Goal: Information Seeking & Learning: Learn about a topic

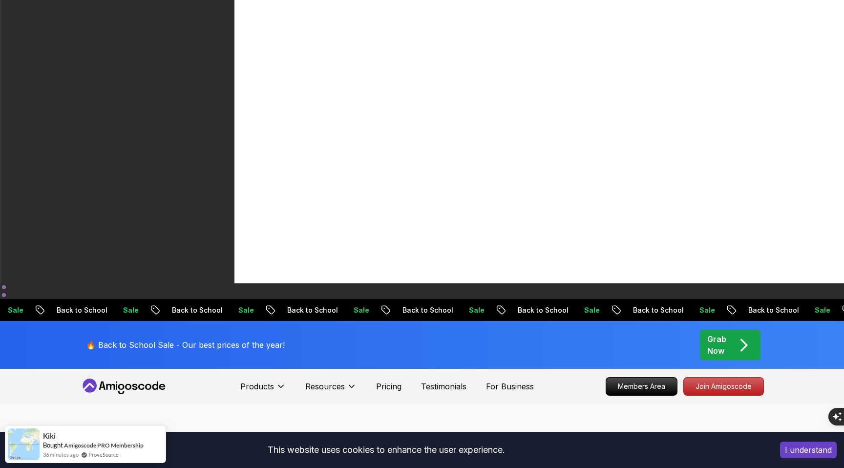
scroll to position [185, 0]
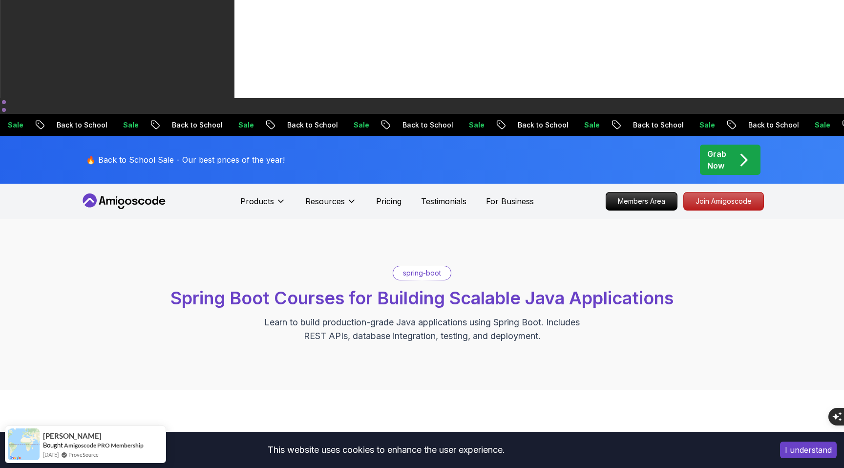
scroll to position [354, 0]
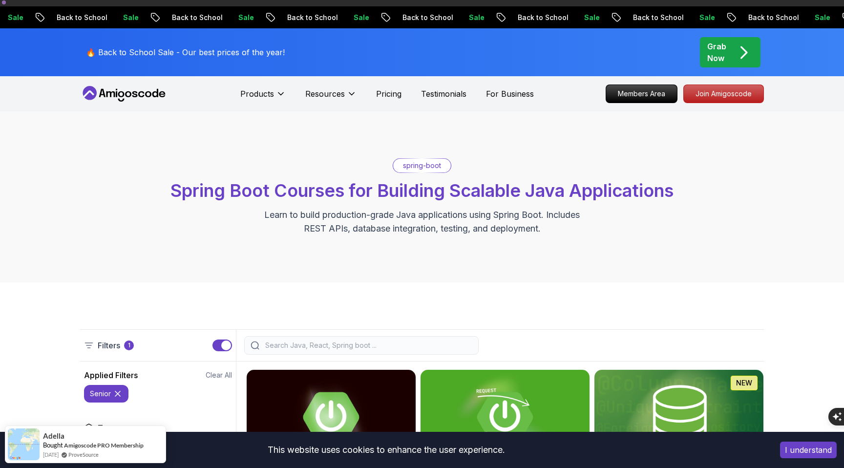
scroll to position [497, 0]
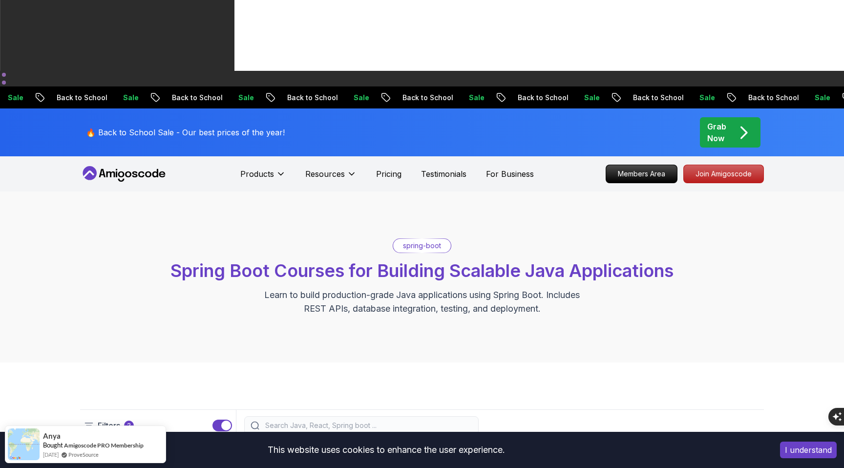
scroll to position [446, 0]
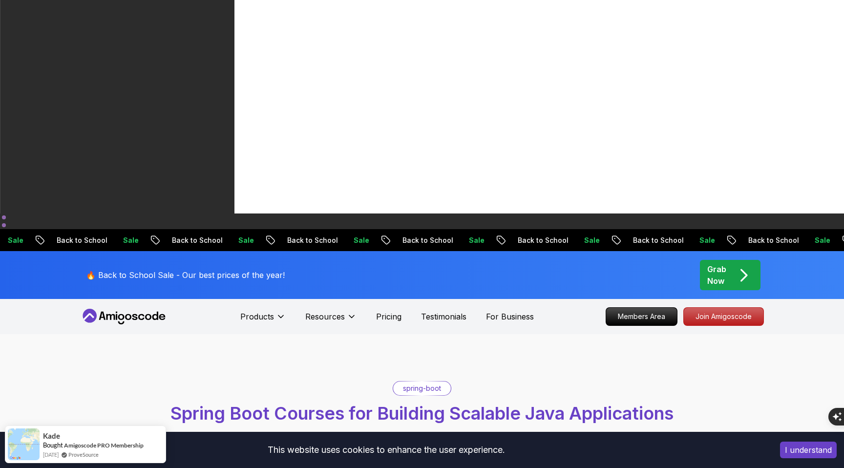
scroll to position [283, 0]
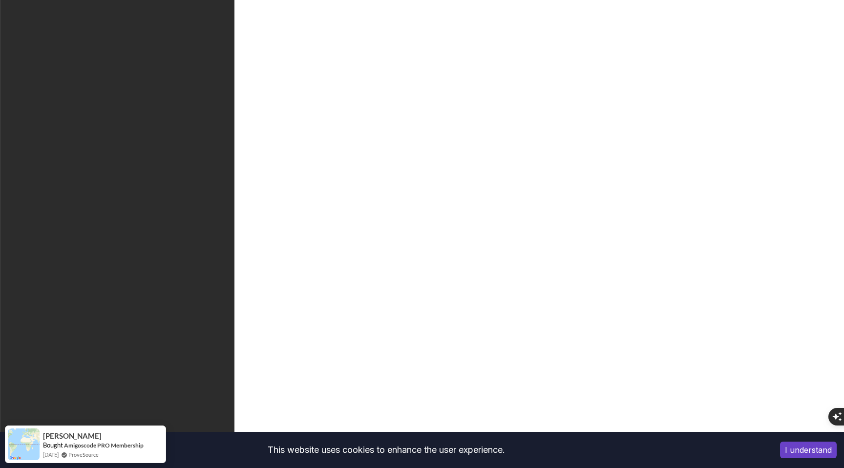
scroll to position [13, 0]
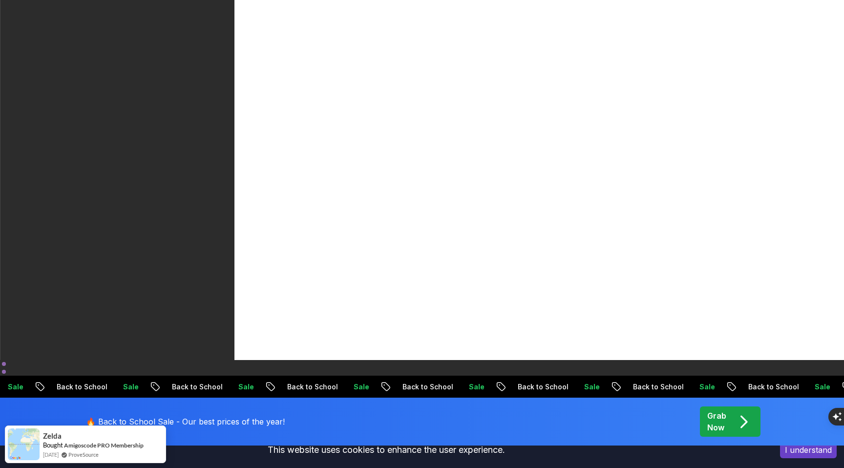
scroll to position [109, 0]
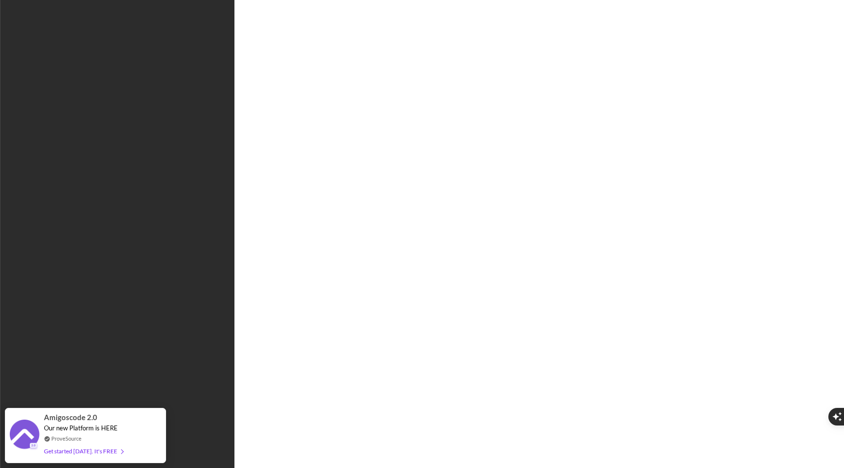
type input "zanywolf5511b"
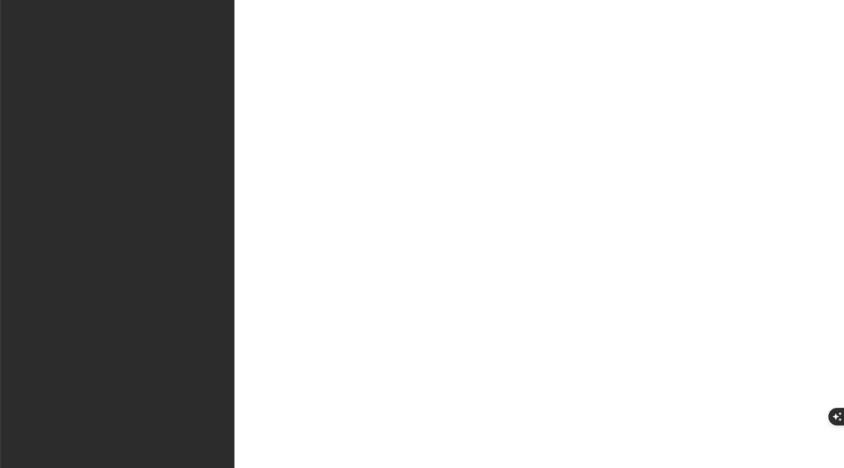
type input "[PERSON_NAME]"
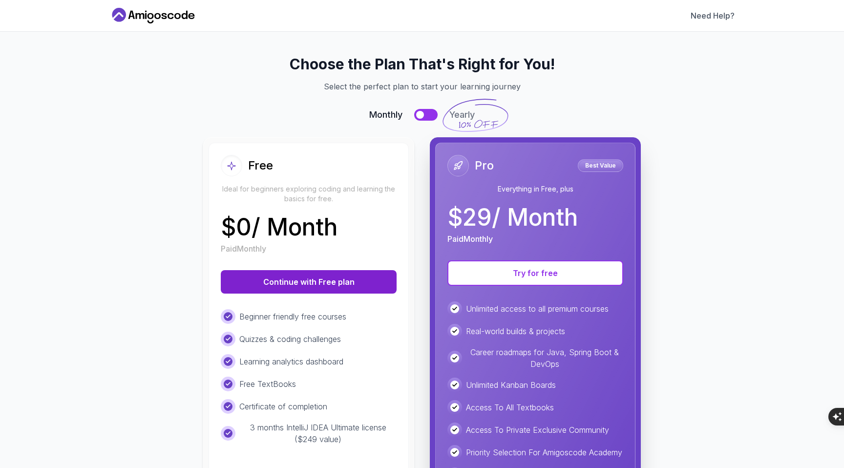
click at [352, 279] on button "Continue with Free plan" at bounding box center [309, 281] width 176 height 23
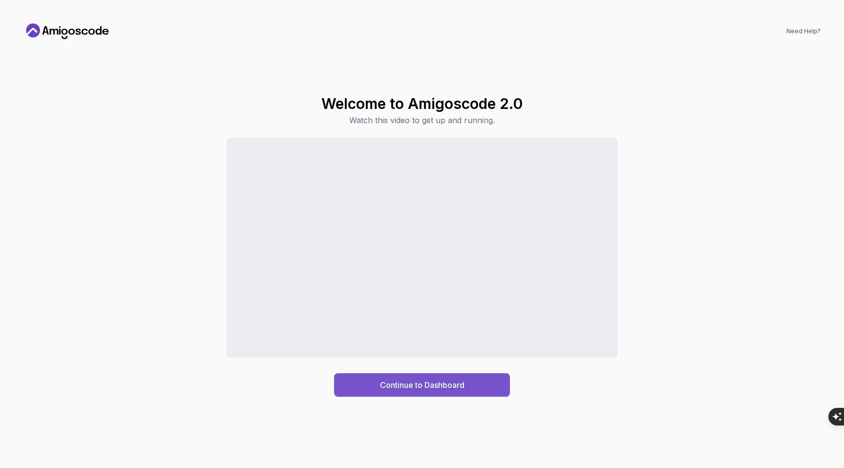
click at [496, 385] on button "Continue to Dashboard" at bounding box center [422, 384] width 176 height 23
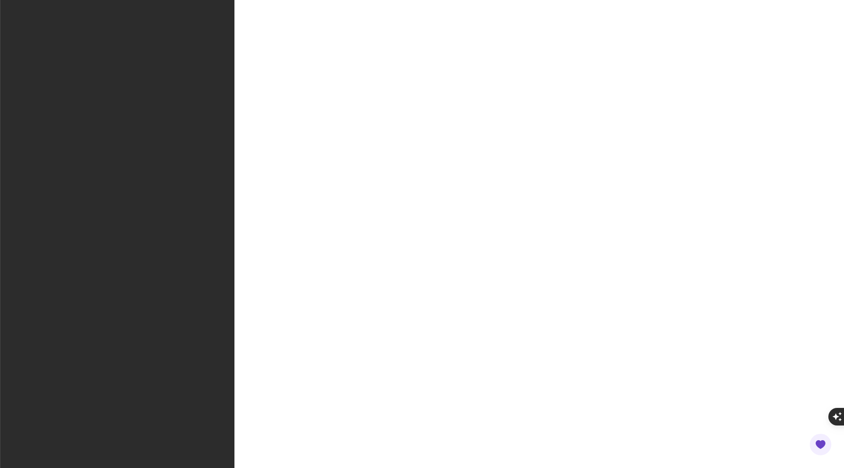
scroll to position [957, 0]
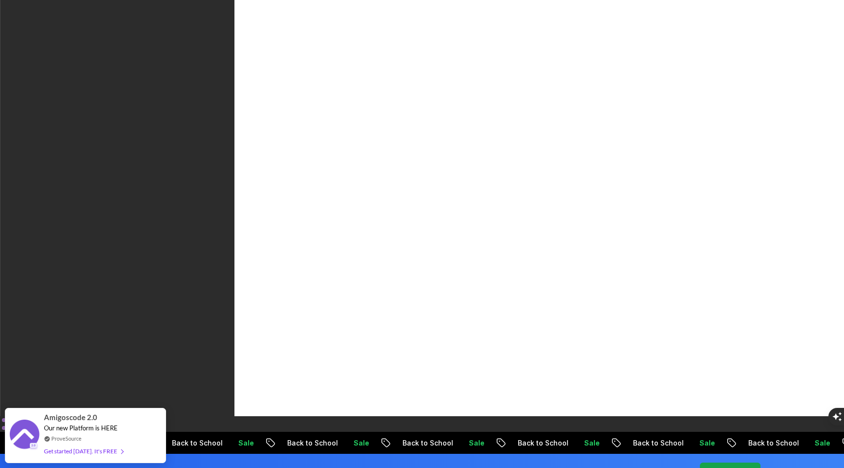
scroll to position [55, 0]
